Goal: Navigation & Orientation: Find specific page/section

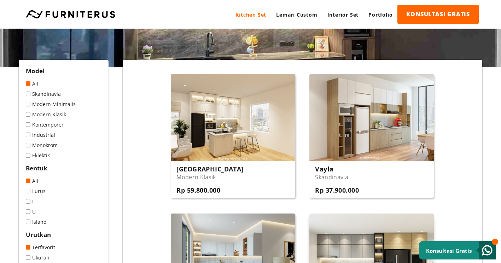
scroll to position [71, 0]
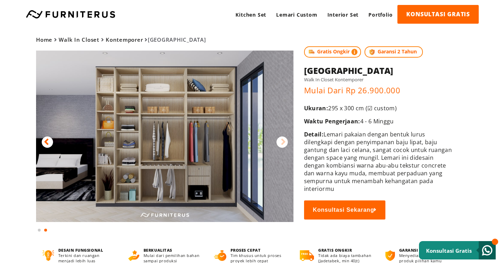
click at [283, 141] on icon at bounding box center [283, 142] width 5 height 10
